Goal: Transaction & Acquisition: Purchase product/service

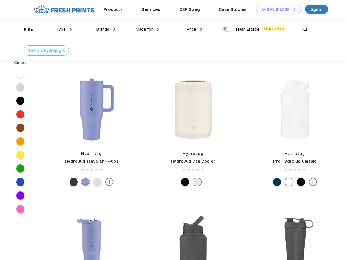
scroll to position [0, 0]
click at [276, 9] on link "Add your Logo Design Tool" at bounding box center [278, 9] width 45 height 9
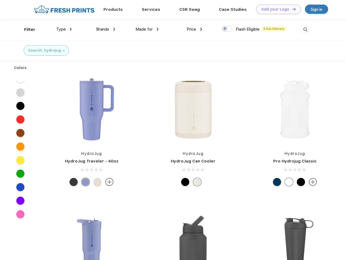
click at [0, 0] on div "Design Tool" at bounding box center [0, 0] width 0 height 0
click at [291, 9] on link "Add your Logo Design Tool" at bounding box center [278, 9] width 45 height 9
click at [26, 30] on div "Filter" at bounding box center [29, 30] width 11 height 6
click at [64, 29] on span "Type" at bounding box center [60, 29] width 9 height 5
click at [106, 29] on span "Brands" at bounding box center [102, 29] width 13 height 5
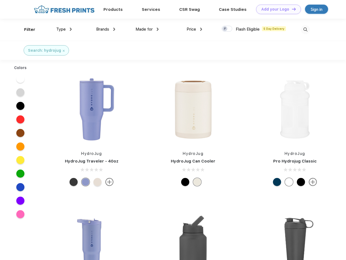
click at [147, 29] on span "Made for" at bounding box center [143, 29] width 17 height 5
click at [194, 29] on span "Price" at bounding box center [190, 29] width 9 height 5
click at [227, 29] on div at bounding box center [226, 29] width 11 height 6
click at [225, 29] on input "checkbox" at bounding box center [223, 28] width 4 height 4
click at [305, 30] on img at bounding box center [305, 29] width 9 height 9
